Goal: Task Accomplishment & Management: Use online tool/utility

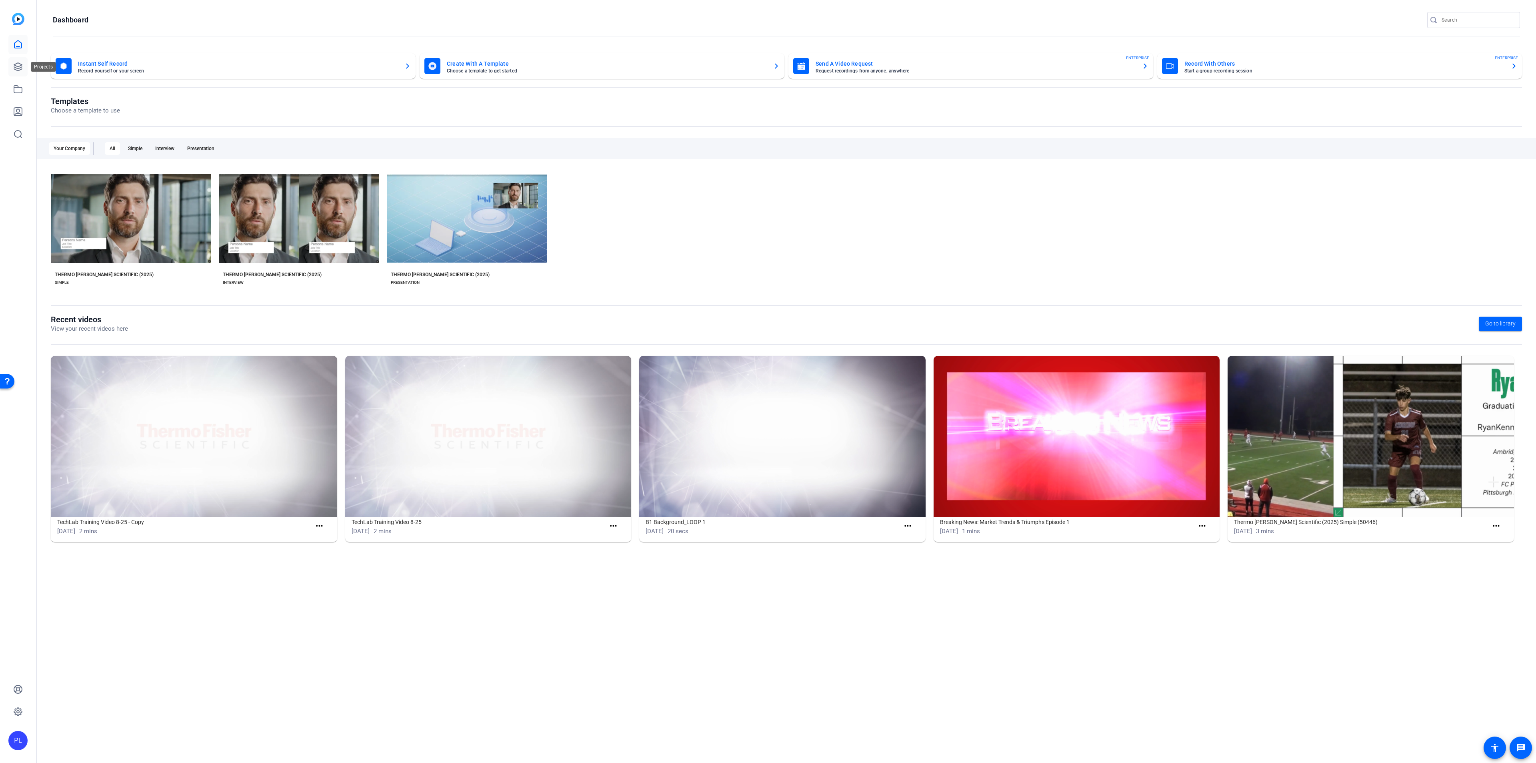
click at [14, 63] on icon at bounding box center [18, 67] width 10 height 10
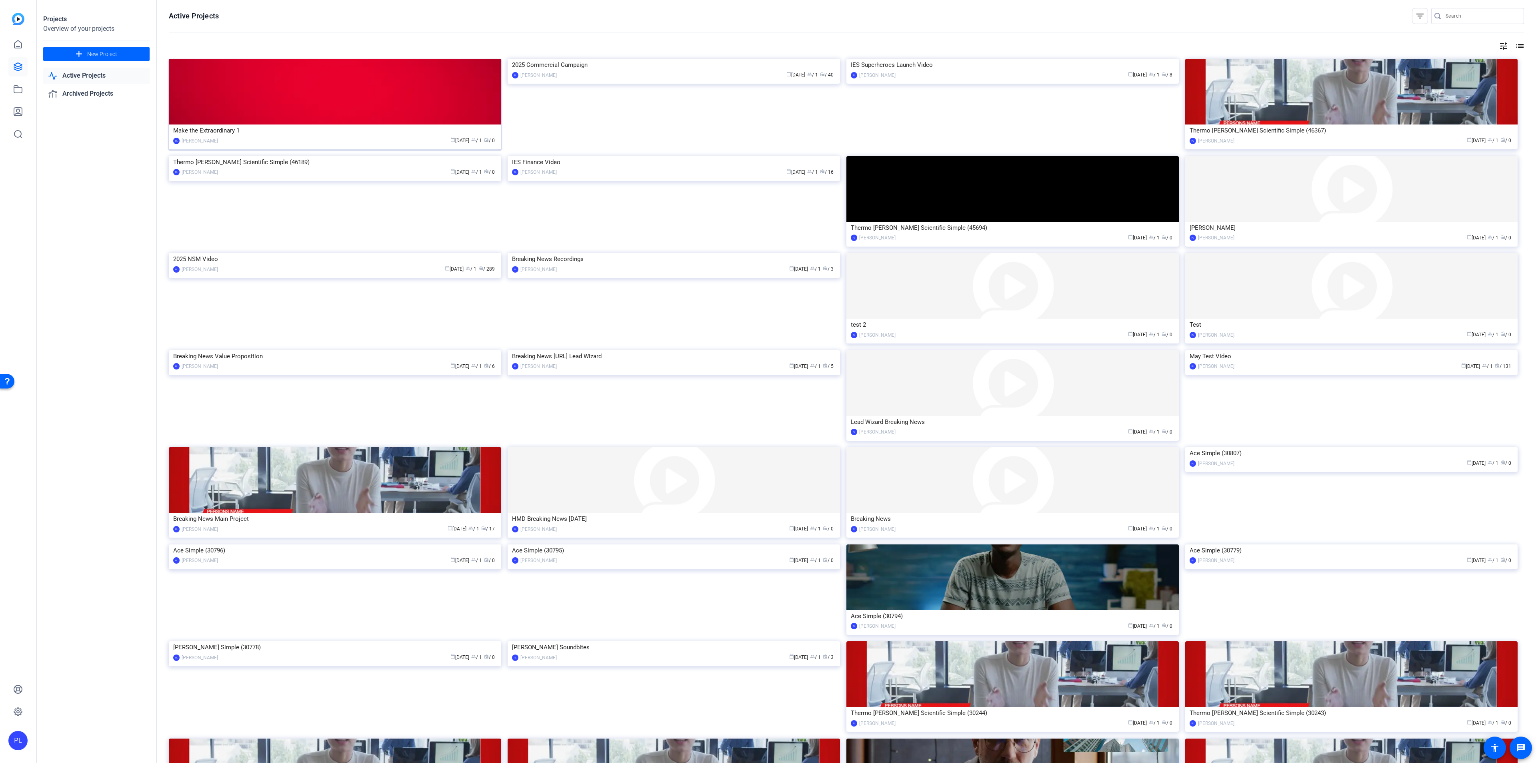
click at [263, 137] on div "calendar_today [DATE] group / 1 radio / 0" at bounding box center [359, 140] width 275 height 8
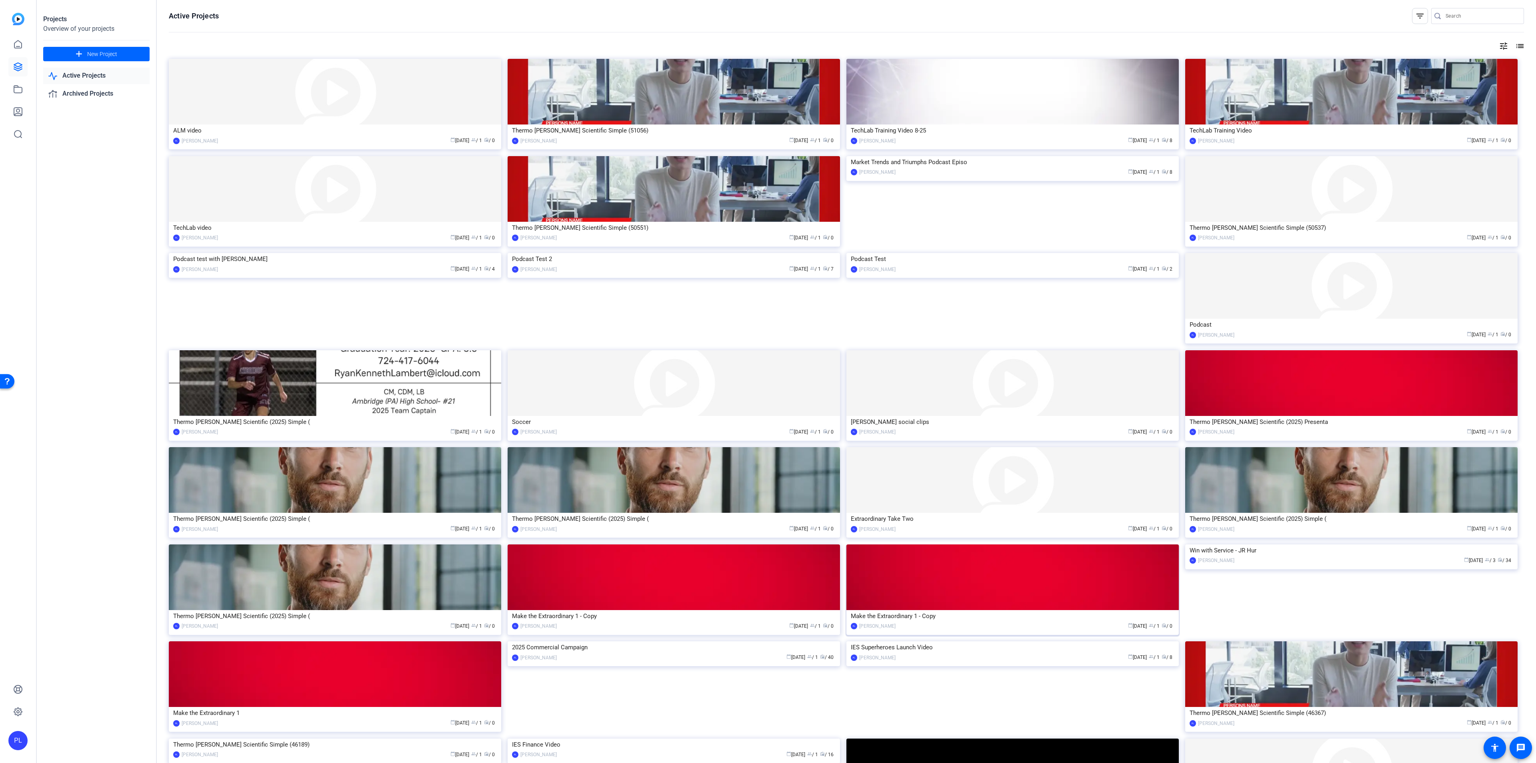
click at [1030, 604] on img at bounding box center [1013, 577] width 332 height 66
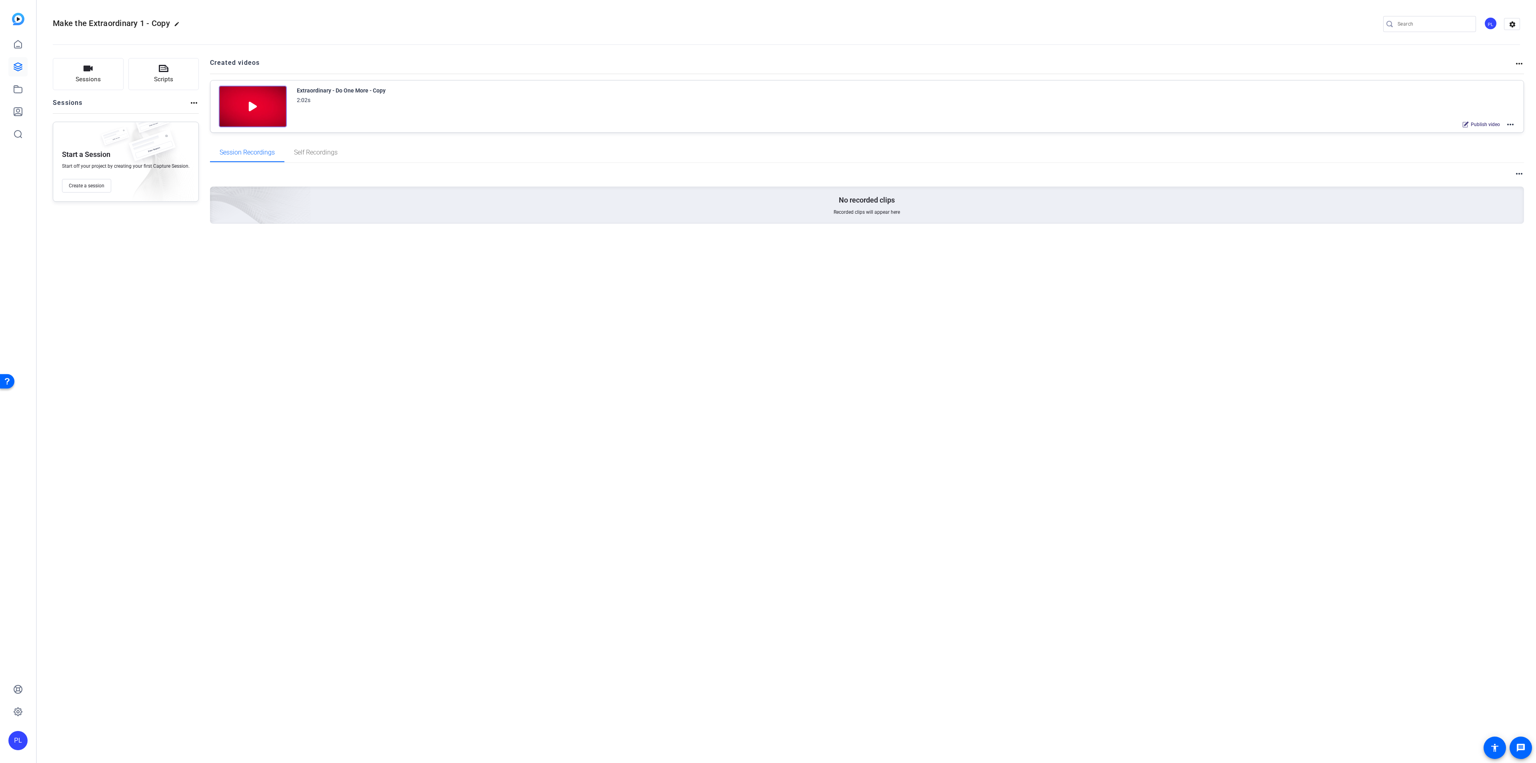
click at [1514, 123] on mat-icon "more_horiz" at bounding box center [1511, 125] width 10 height 10
click at [1492, 133] on span "Edit in Creator" at bounding box center [1482, 135] width 56 height 10
click at [21, 61] on link at bounding box center [17, 66] width 19 height 19
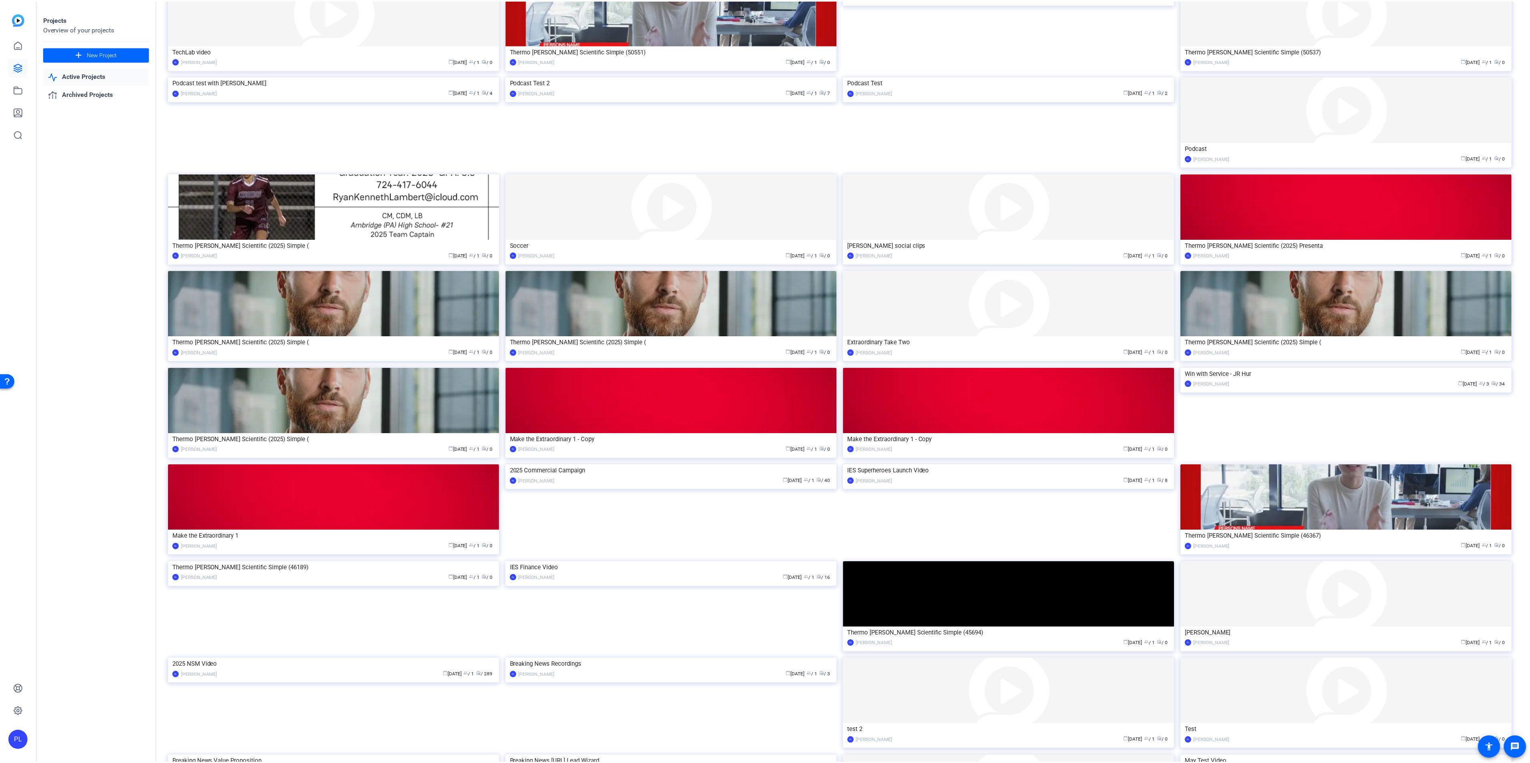
scroll to position [180, 0]
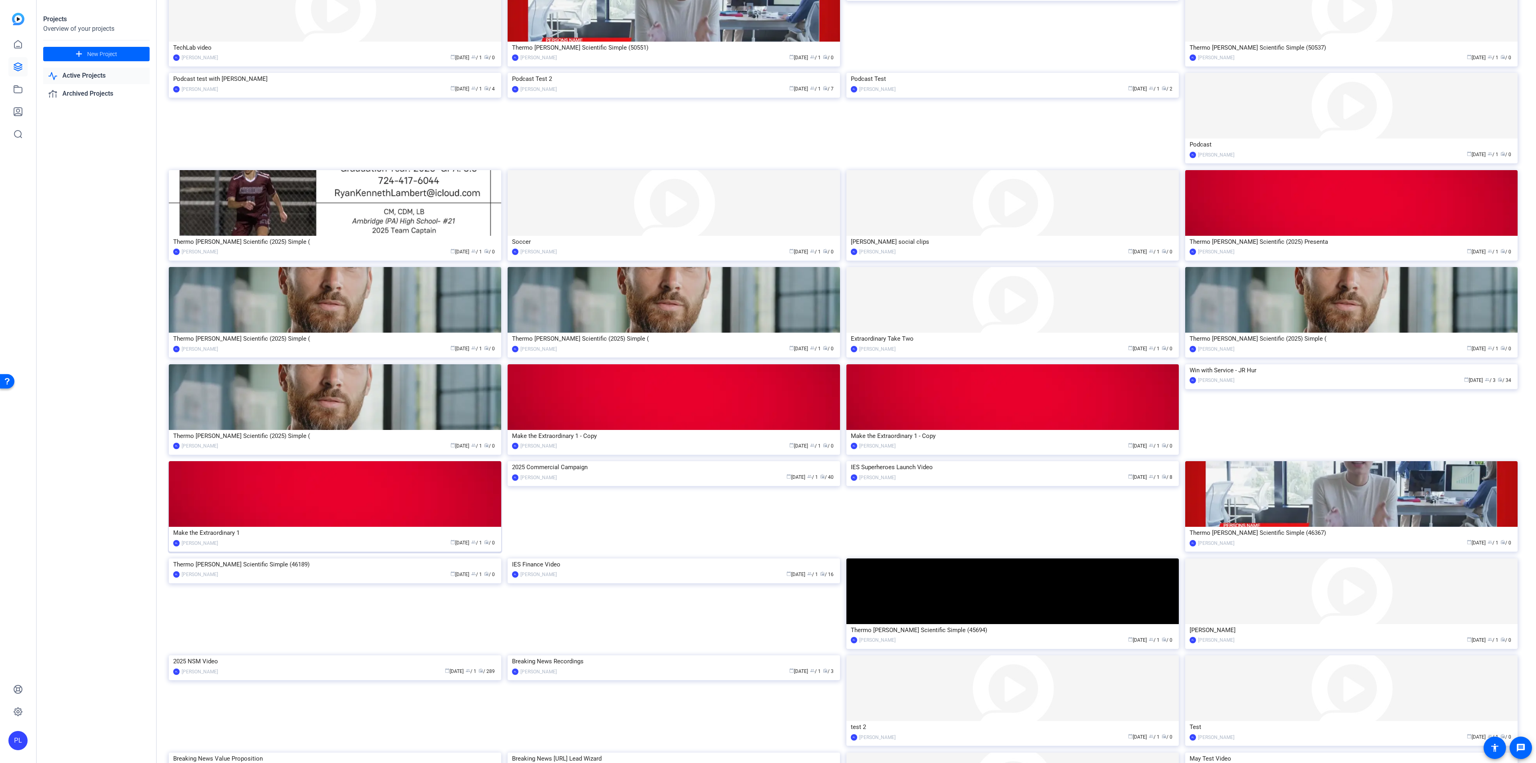
click at [286, 493] on img at bounding box center [335, 494] width 332 height 66
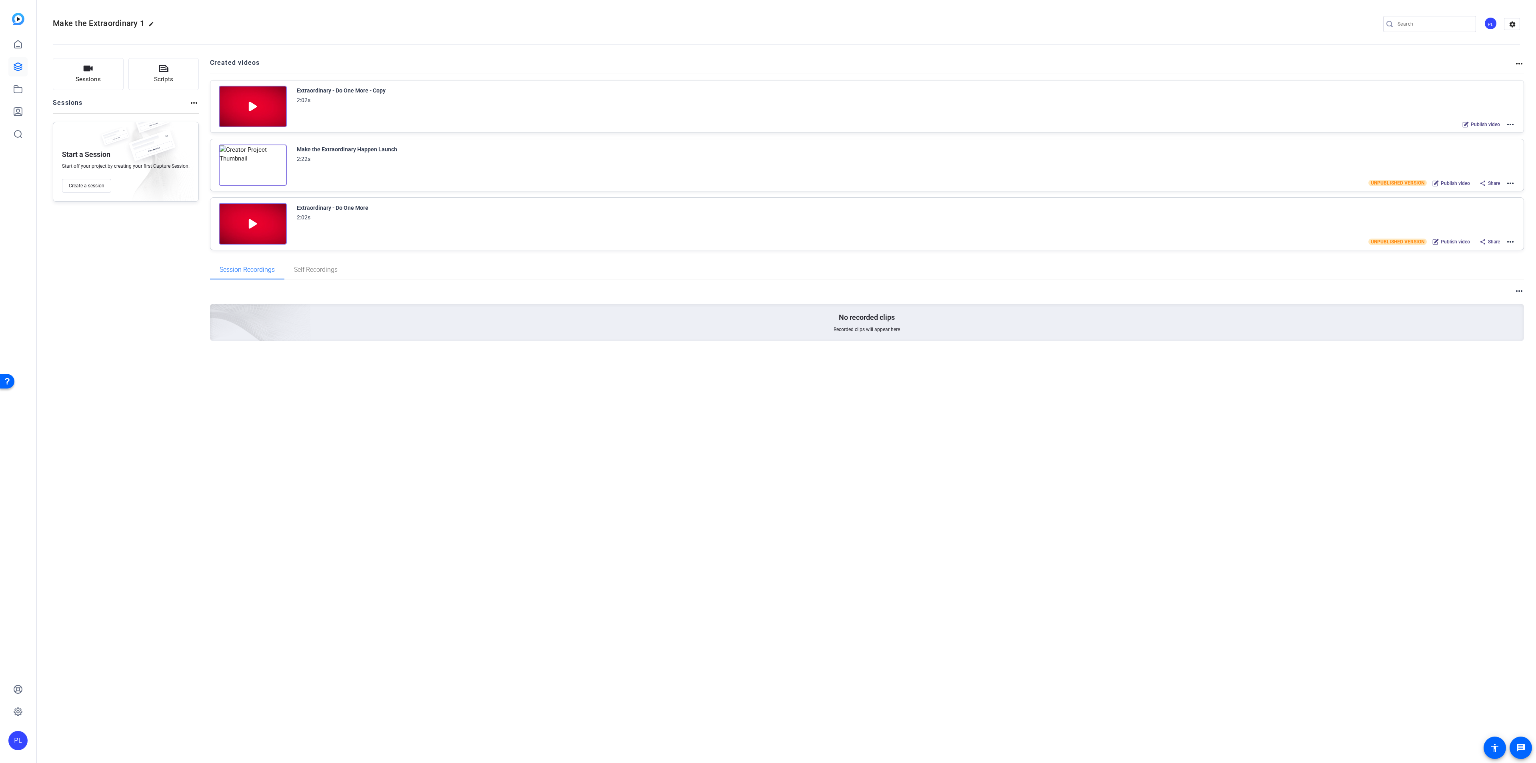
click at [189, 102] on mat-icon "more_horiz" at bounding box center [194, 103] width 10 height 10
click at [99, 187] on div at bounding box center [768, 381] width 1536 height 763
click at [99, 187] on span "Create a session" at bounding box center [87, 185] width 36 height 6
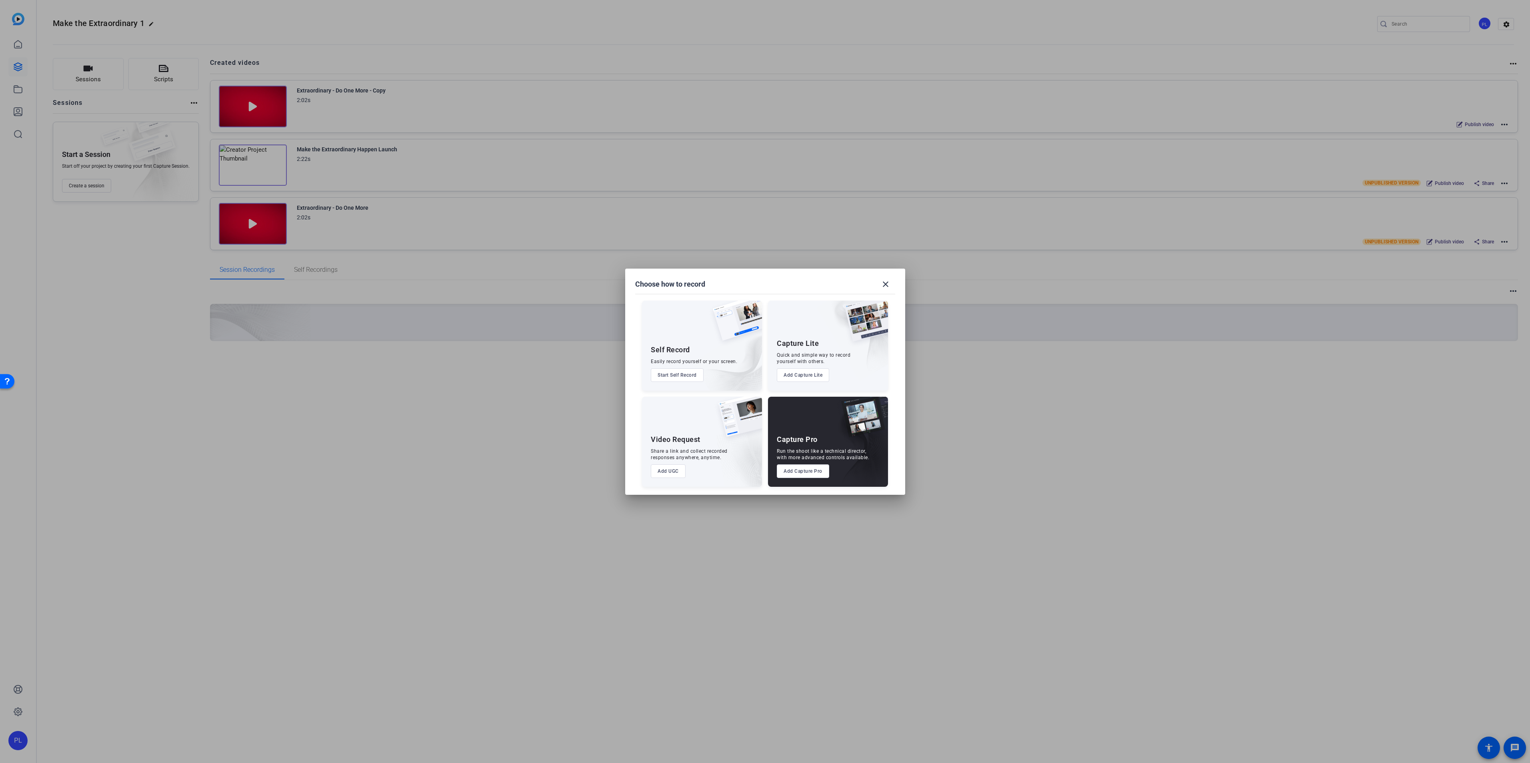
click at [819, 424] on div "Capture Pro Run the shoot like a technical director, with more advanced control…" at bounding box center [828, 441] width 120 height 90
click at [791, 471] on button "Add Capture Pro" at bounding box center [803, 471] width 52 height 14
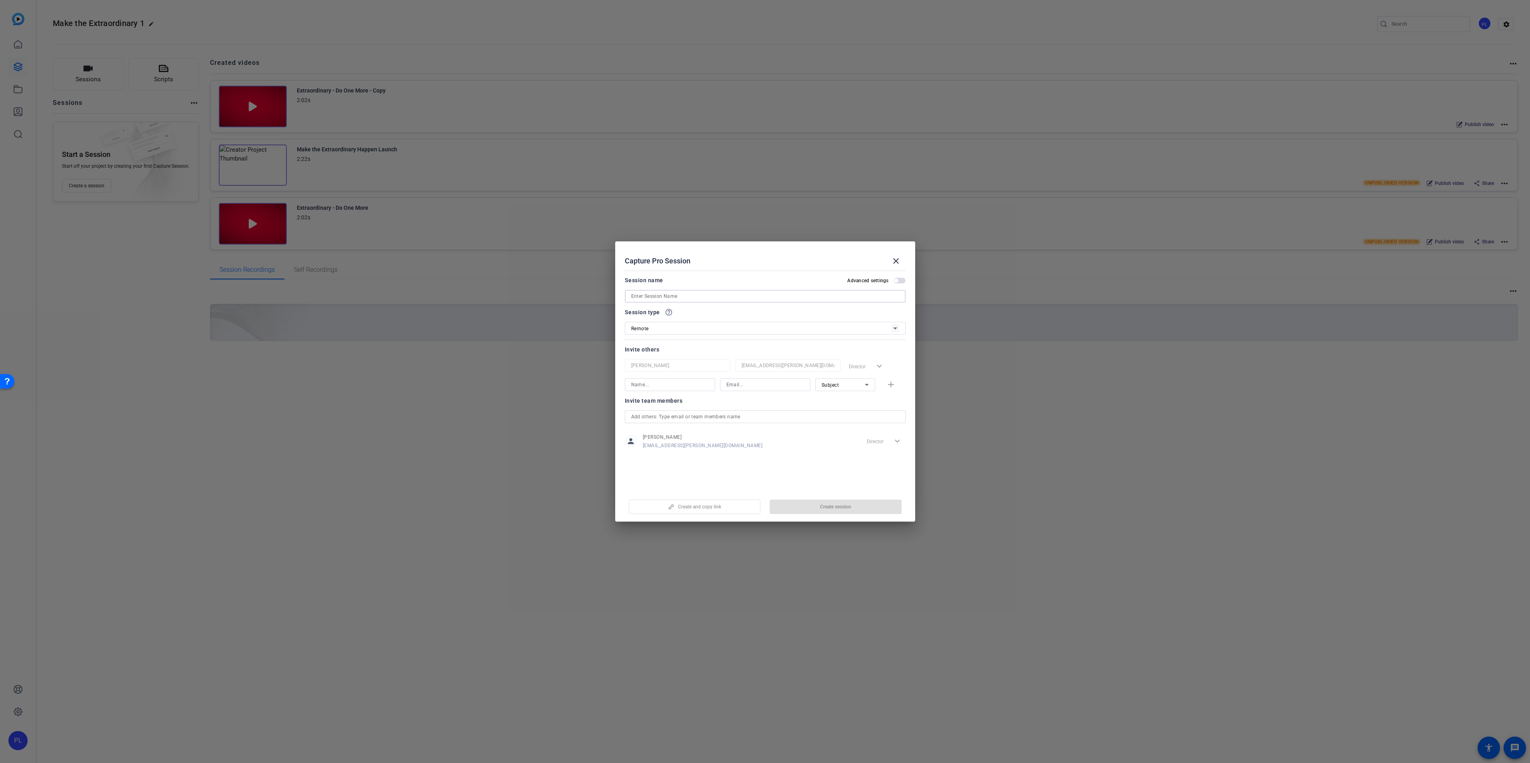
click at [661, 296] on input at bounding box center [765, 296] width 268 height 10
type input "M"
type input "m"
type input "Extraordinary - [PERSON_NAME]"
